Goal: Transaction & Acquisition: Book appointment/travel/reservation

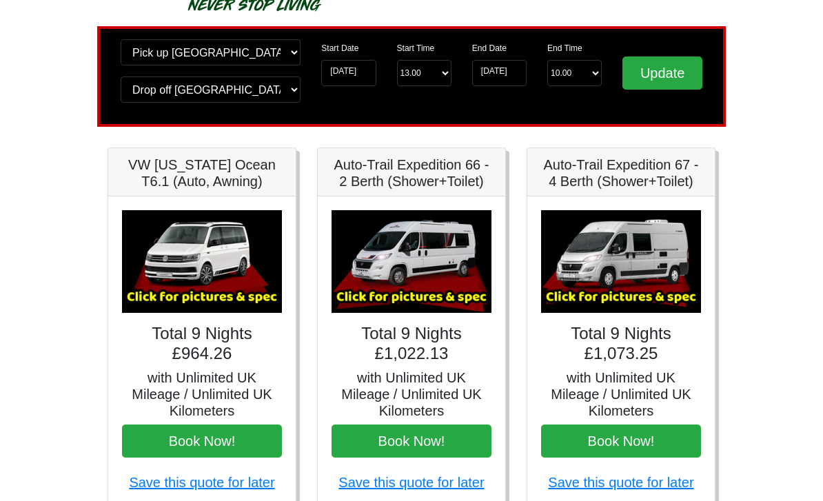
scroll to position [79, 0]
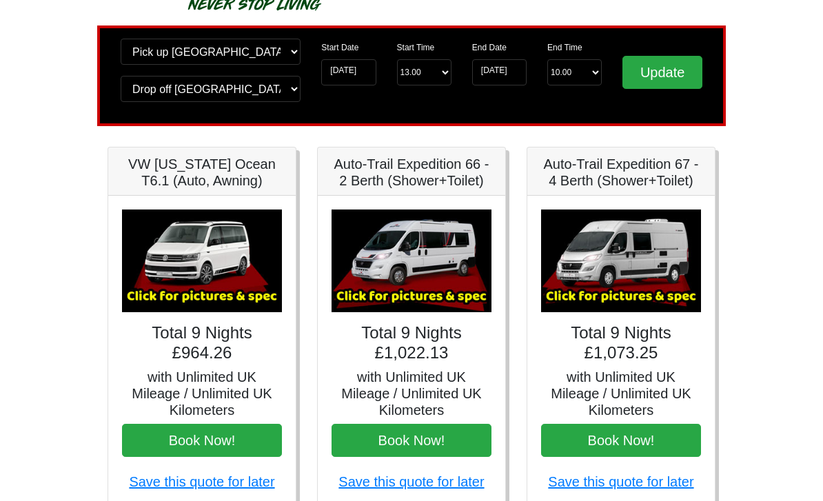
click at [443, 276] on img at bounding box center [412, 261] width 160 height 103
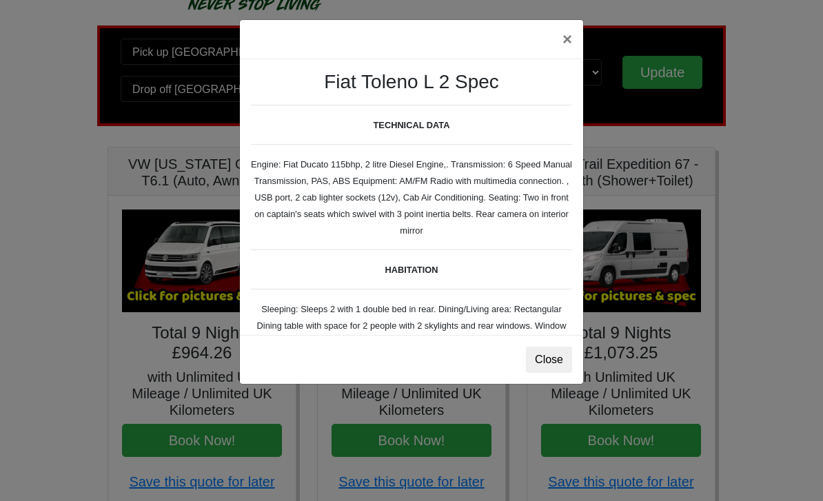
click at [39, 314] on div "× Fiat [PERSON_NAME] L 2 Spec TECHNICAL DATA Engine: Fiat Ducato 115bhp, 2 litr…" at bounding box center [411, 250] width 823 height 501
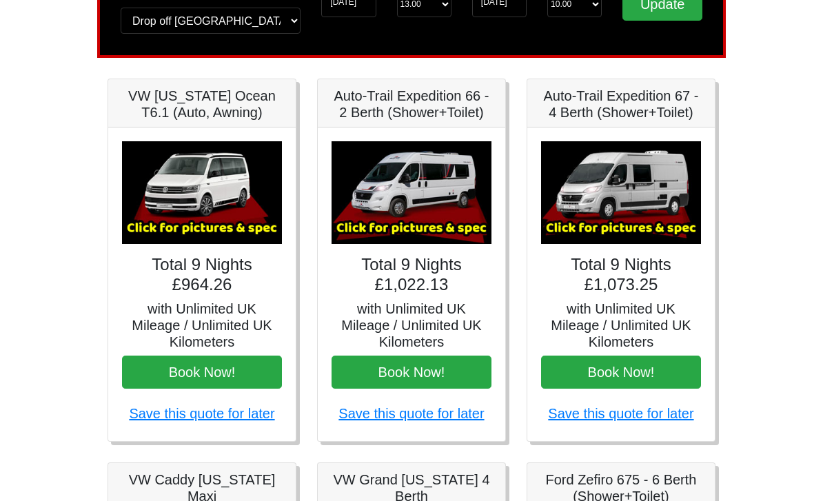
scroll to position [148, 0]
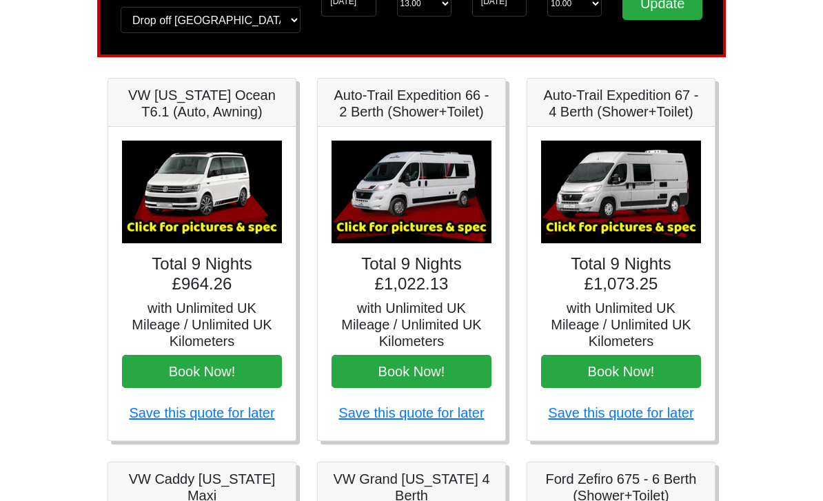
click at [455, 218] on img at bounding box center [412, 192] width 160 height 103
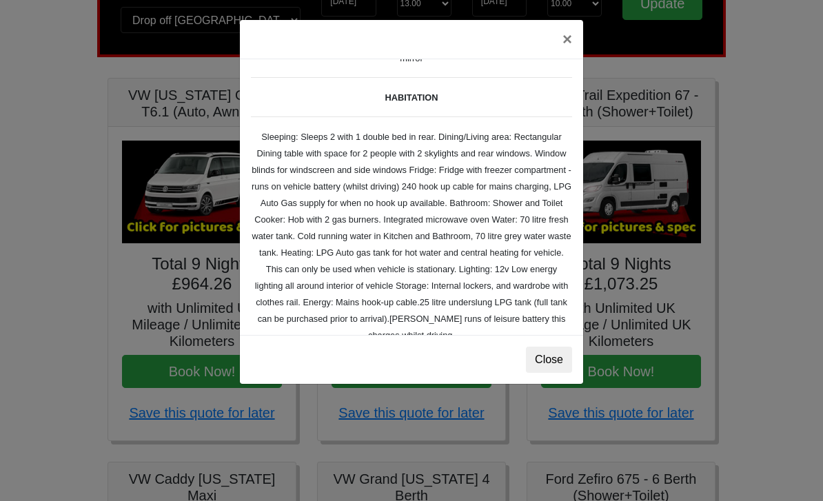
scroll to position [185, 0]
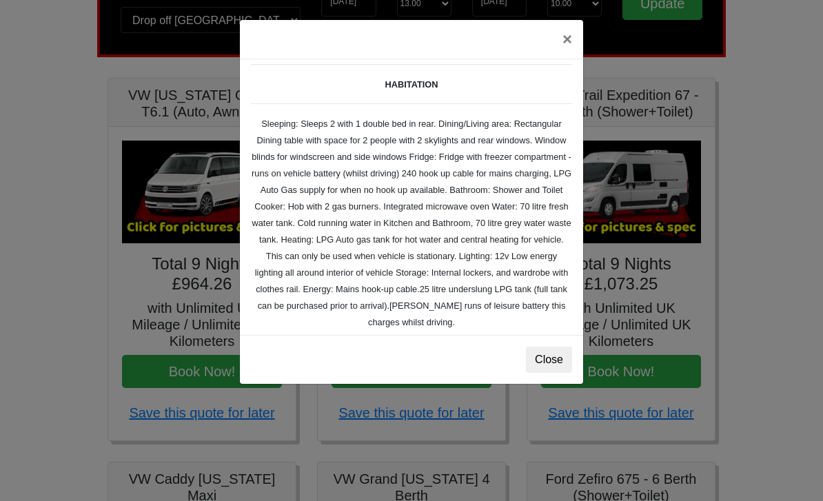
click at [339, 279] on div "Fiat [PERSON_NAME] L 2 Spec TECHNICAL DATA Engine: Fiat Ducato 115bhp, 2 litre …" at bounding box center [411, 197] width 343 height 276
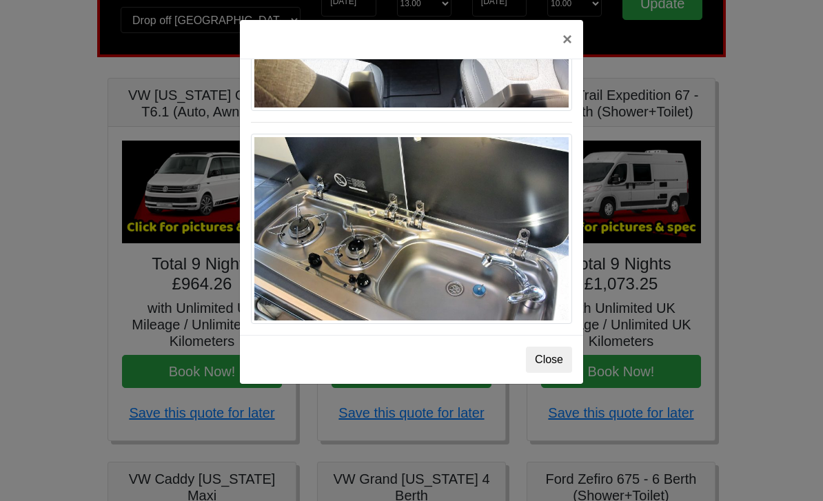
scroll to position [1464, 0]
click at [572, 37] on button "×" at bounding box center [568, 39] width 32 height 39
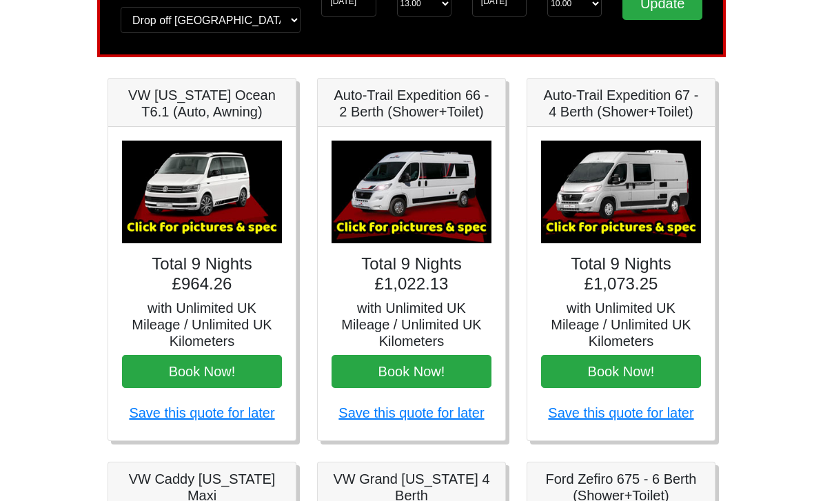
click at [581, 203] on img at bounding box center [621, 192] width 160 height 103
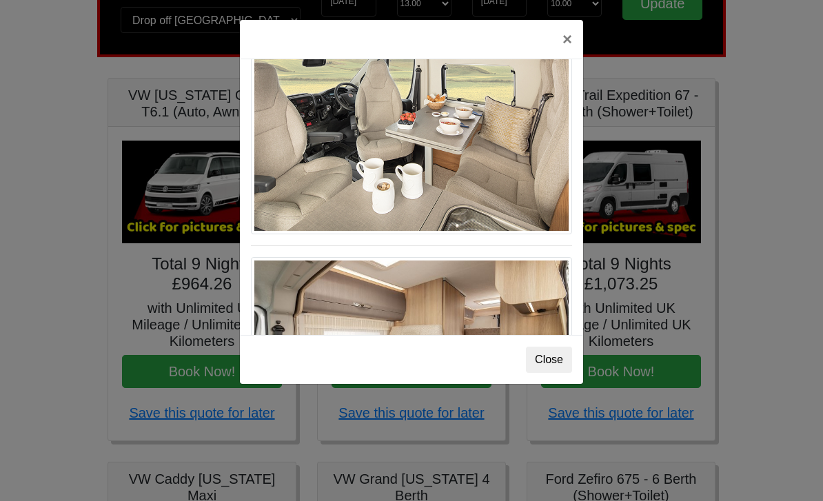
scroll to position [644, 0]
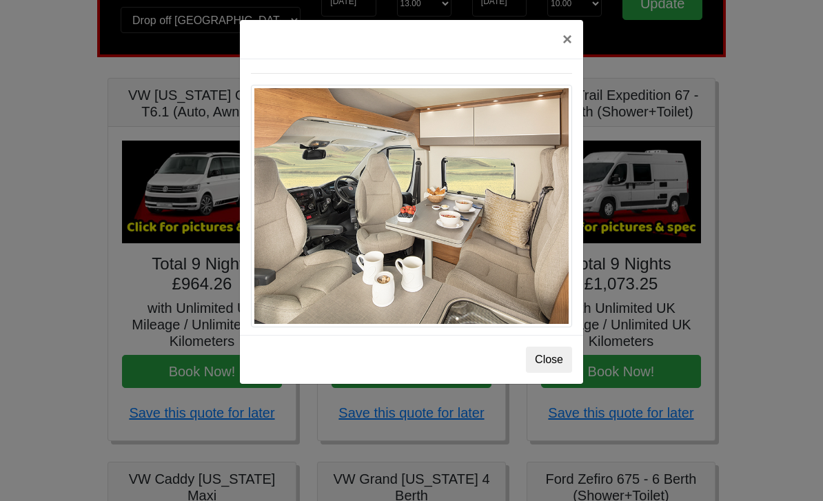
click at [506, 208] on img at bounding box center [411, 206] width 321 height 243
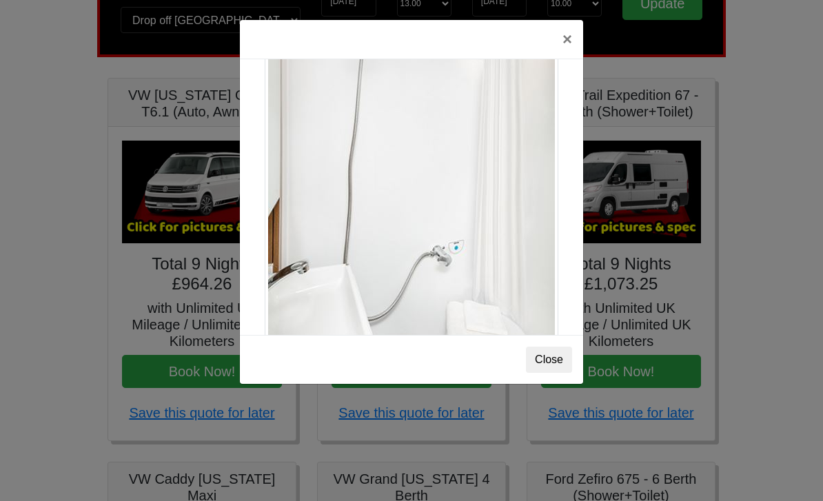
scroll to position [1795, 0]
click at [570, 37] on button "×" at bounding box center [568, 39] width 32 height 39
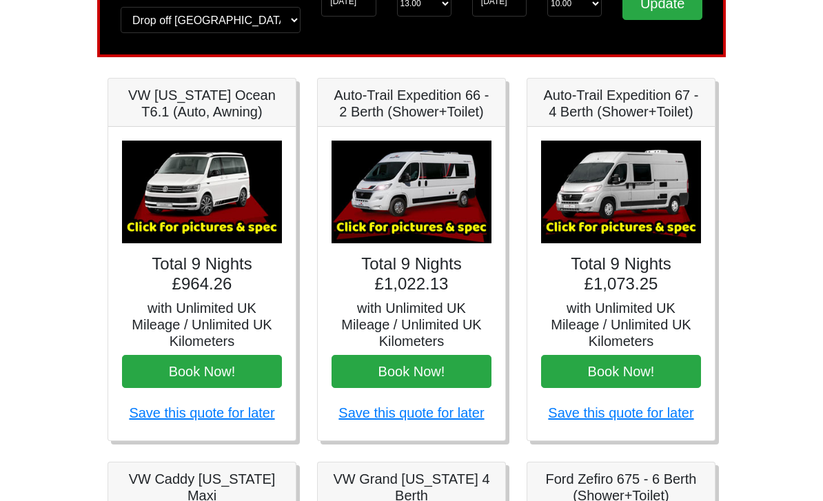
click at [452, 367] on button "Book Now!" at bounding box center [412, 371] width 160 height 33
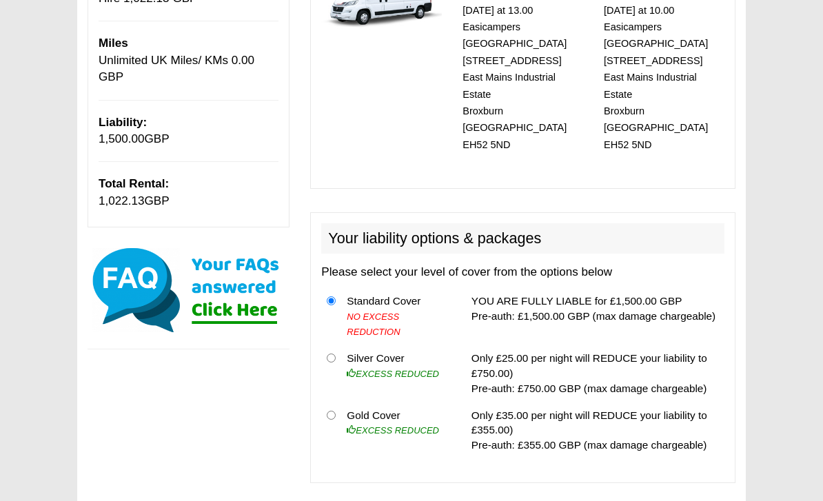
scroll to position [266, 0]
click at [321, 402] on th at bounding box center [331, 430] width 20 height 57
click at [323, 402] on th at bounding box center [331, 430] width 20 height 57
click at [328, 402] on th at bounding box center [331, 430] width 20 height 57
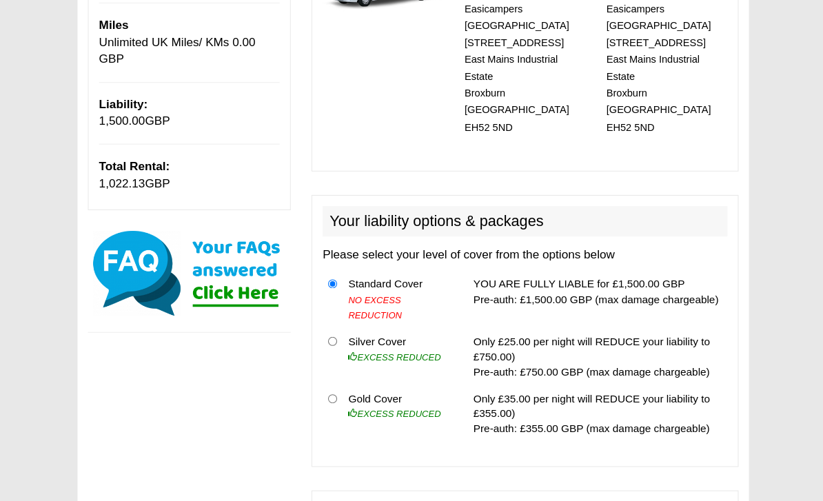
click at [327, 395] on input "radio" at bounding box center [331, 399] width 9 height 9
radio input "true"
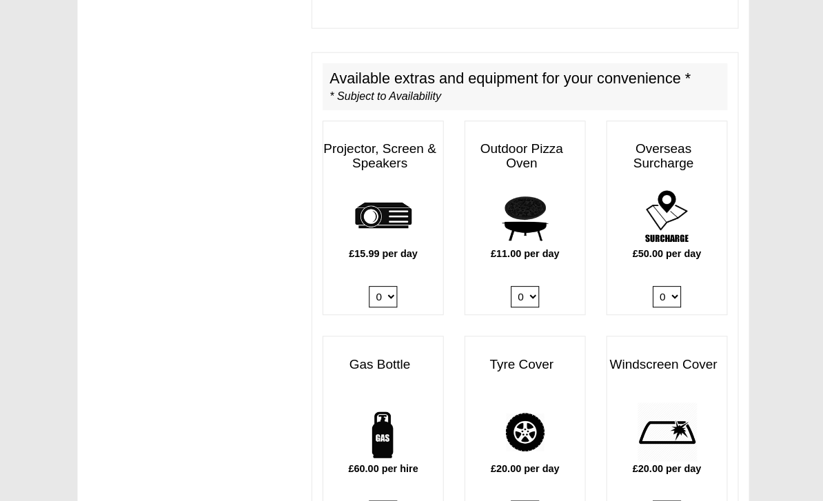
scroll to position [721, 0]
click at [370, 498] on select "0 1" at bounding box center [381, 508] width 28 height 21
select select "Gas Bottle x QTY 1 @ 60.00 GBP per hire."
click at [512, 498] on select "0 1" at bounding box center [523, 508] width 28 height 21
select select "Tyre Cover @ 20.00 GBP per day."
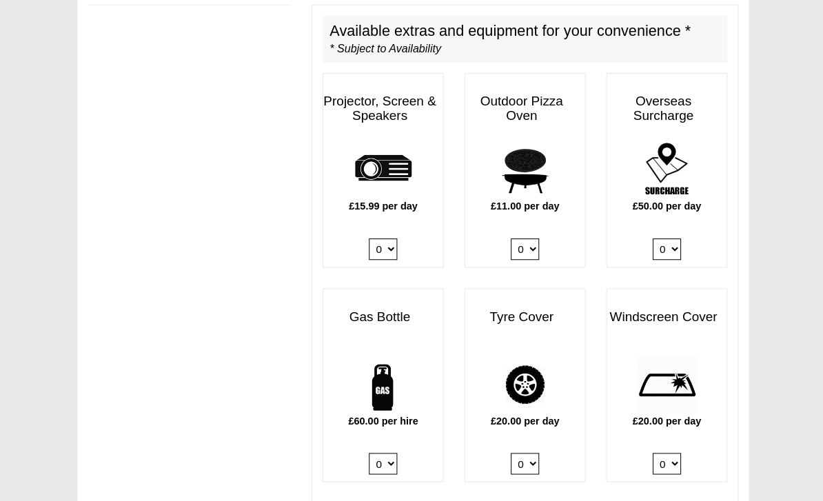
scroll to position [777, 0]
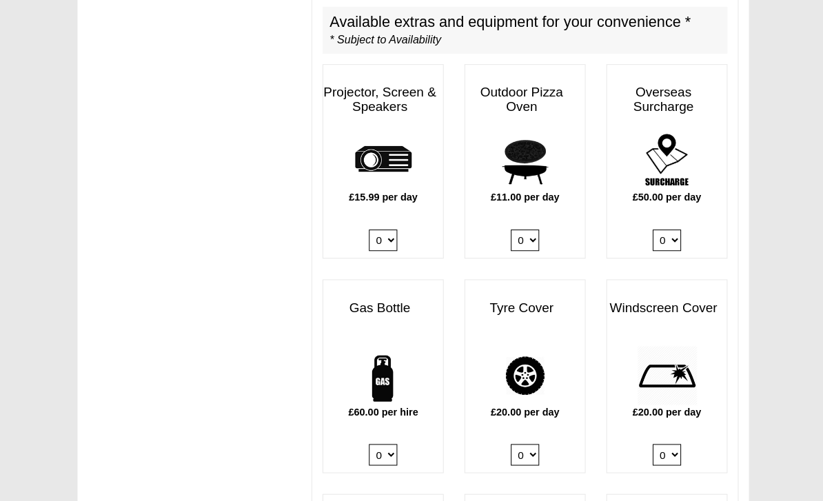
click at [512, 443] on select "0 1" at bounding box center [523, 453] width 28 height 21
select select
click at [668, 443] on select "0 1" at bounding box center [664, 453] width 28 height 21
select select "Windscreen Cover @ 20.00 GBP per day."
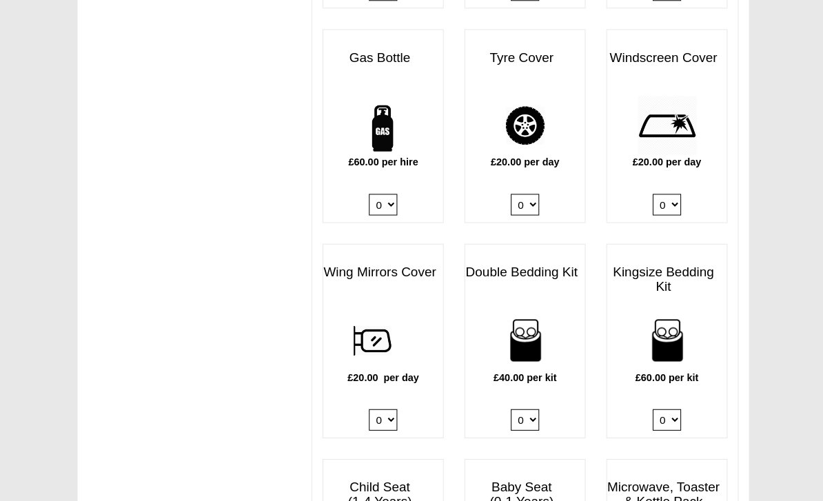
scroll to position [1026, 0]
click at [393, 365] on div "£20.00 per day 0 1" at bounding box center [381, 373] width 119 height 127
click at [516, 408] on select "0 1 2 3 4" at bounding box center [523, 418] width 28 height 21
select select "Double Bedding Kit x QTY 1 @ 40.00 GBP per kit."
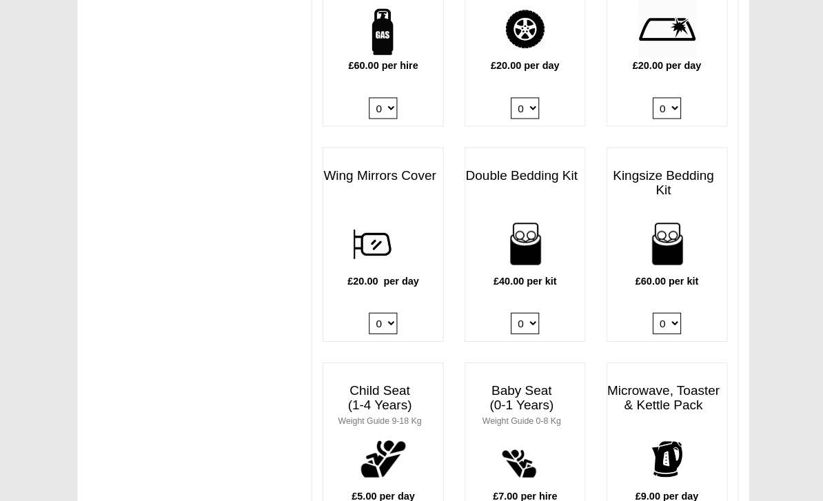
scroll to position [1124, 0]
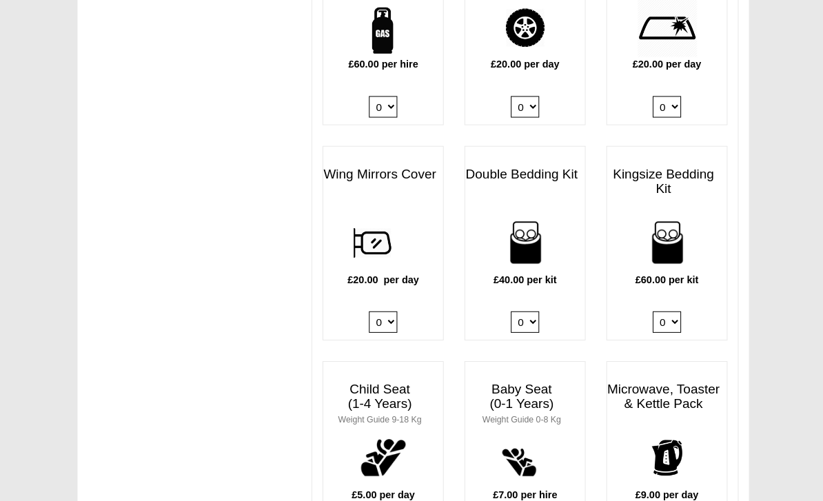
click at [374, 310] on select "0 1" at bounding box center [381, 320] width 28 height 21
select select "Wing Mirrors Cover @ 20.00 GBP per day."
select select "Kitchen Pack x QTY 1 @ 9.00 GBP per day."
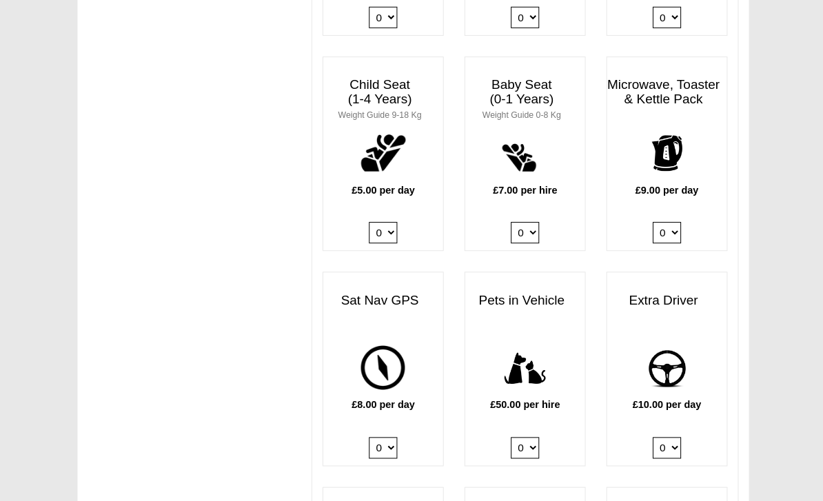
scroll to position [1431, 0]
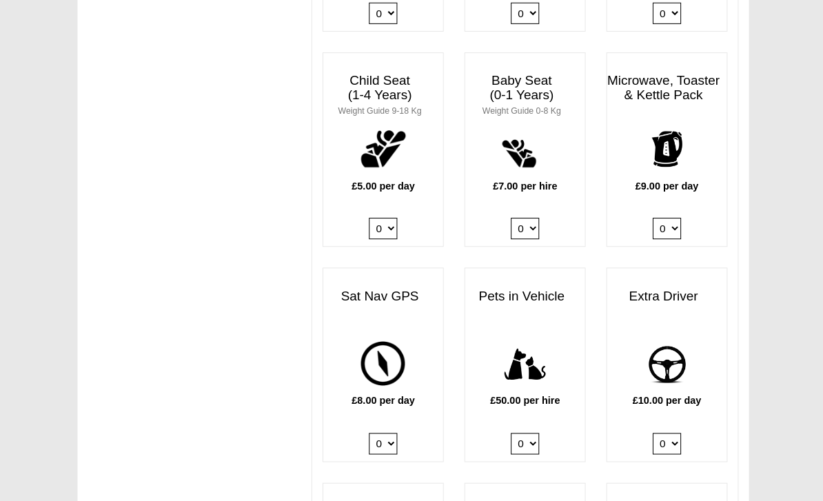
click at [669, 432] on select "0 1" at bounding box center [664, 442] width 28 height 21
select select "Extra Driver x QTY 1 @ 10.00 GBP per day."
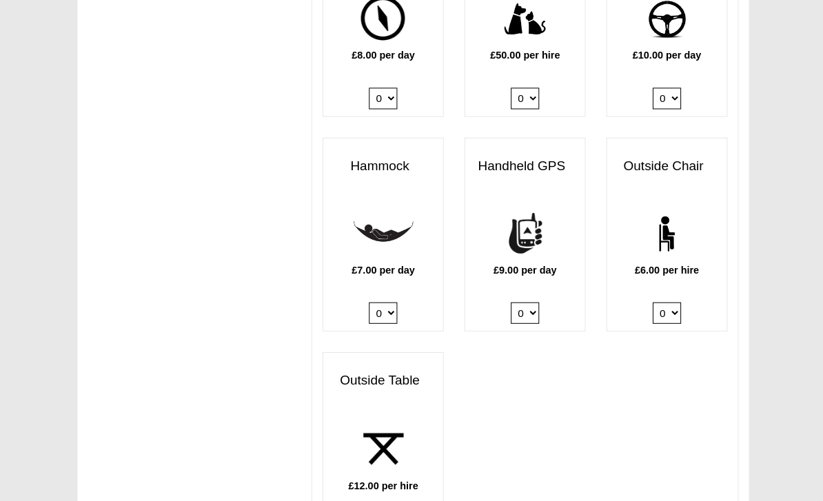
scroll to position [1775, 0]
select select "Outside Table x QTY 1 @ 12.00 GBP per hire."
click at [658, 301] on select "0 1 2 3 4 5 6" at bounding box center [664, 311] width 28 height 21
select select "Outside Chair x QTY 2 @ 6.00 GBP per hire."
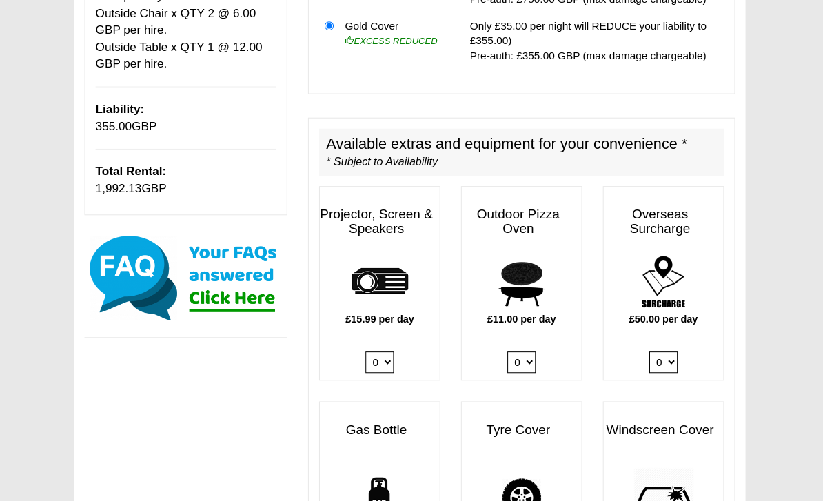
scroll to position [658, 0]
